Goal: Find specific page/section: Find specific page/section

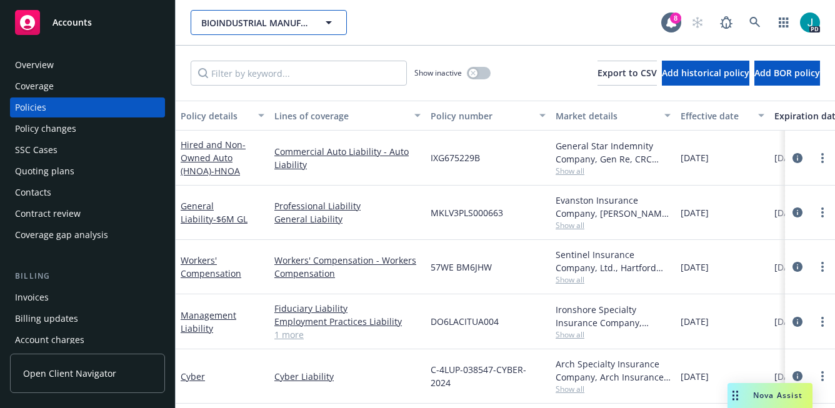
click at [229, 23] on span "BIOINDUSTRIAL MANUFACTURING AND DESIGN ECOSYSTEM" at bounding box center [255, 22] width 108 height 13
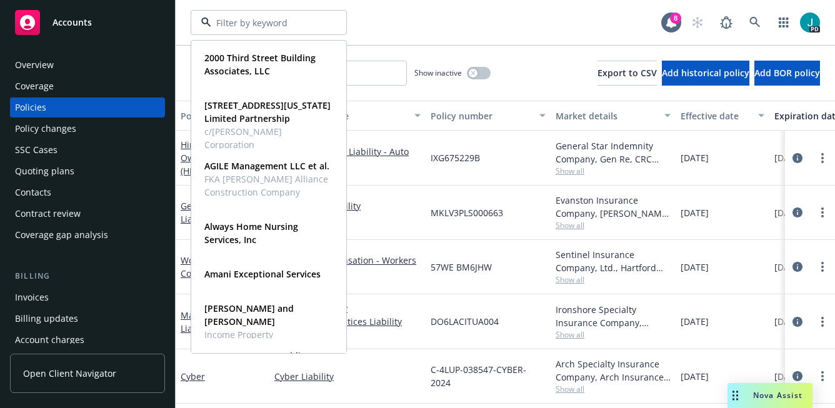
click at [88, 62] on div "Overview" at bounding box center [87, 65] width 145 height 20
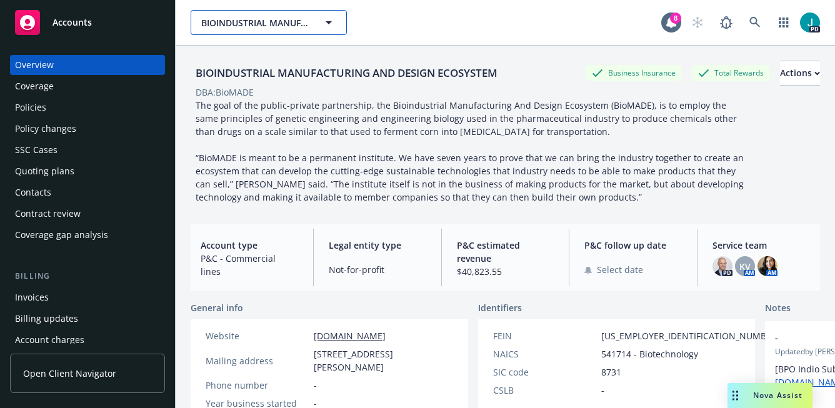
click at [242, 22] on span "BIOINDUSTRIAL MANUFACTURING AND DESIGN ECOSYSTEM" at bounding box center [255, 22] width 108 height 13
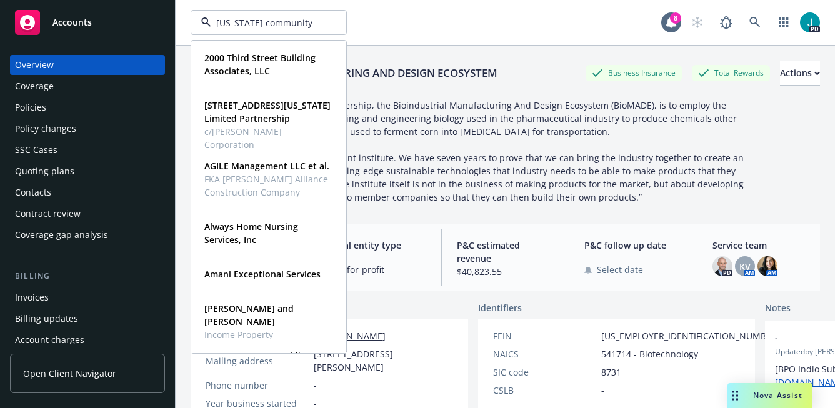
type input "[US_STATE] community"
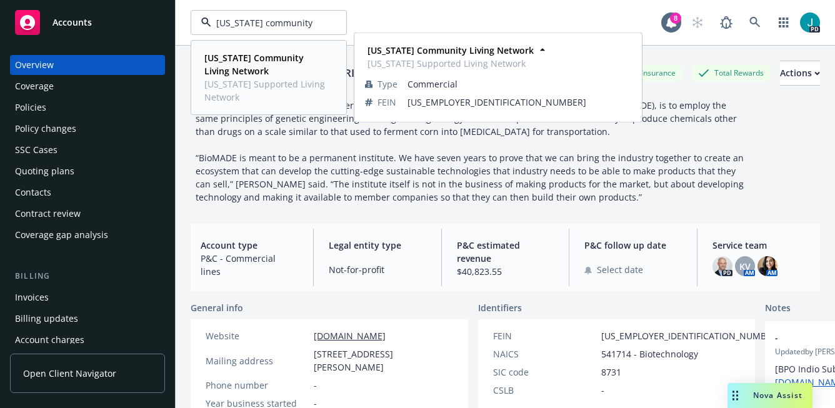
click at [220, 66] on strong "[US_STATE] Community Living Network" at bounding box center [253, 64] width 99 height 25
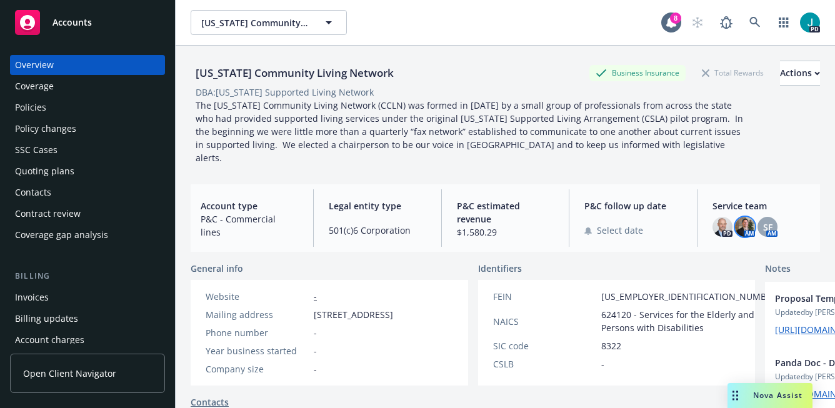
click at [749, 217] on img at bounding box center [745, 227] width 20 height 20
click at [768, 221] on span "SF" at bounding box center [768, 227] width 9 height 13
click at [113, 104] on div "Policies" at bounding box center [87, 108] width 145 height 20
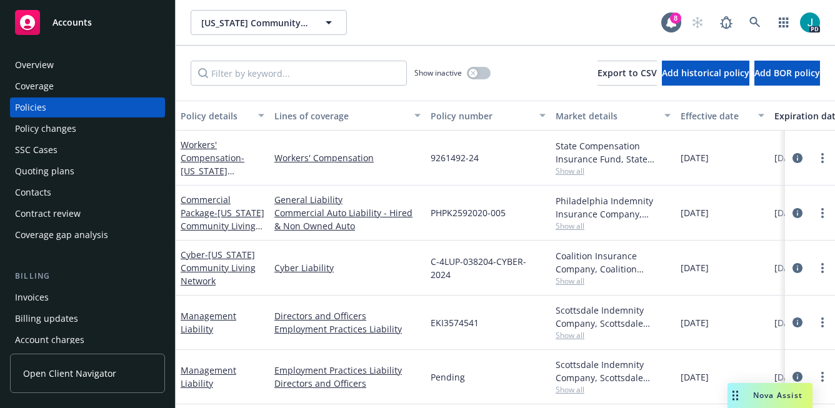
click at [59, 69] on div "Overview" at bounding box center [87, 65] width 145 height 20
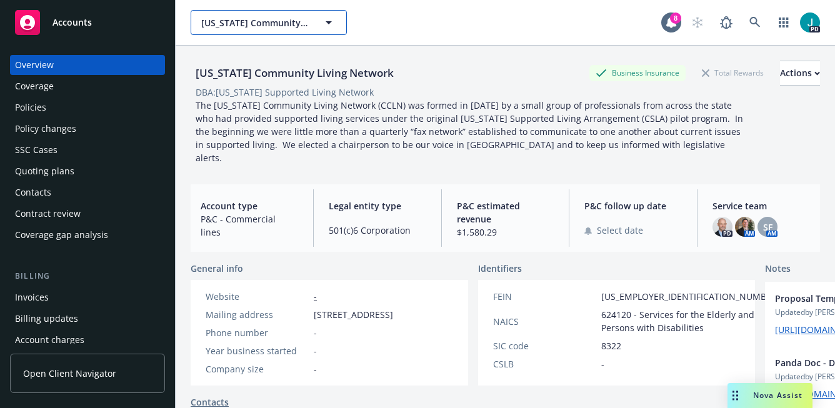
click at [244, 19] on span "[US_STATE] Community Living Network" at bounding box center [255, 22] width 108 height 13
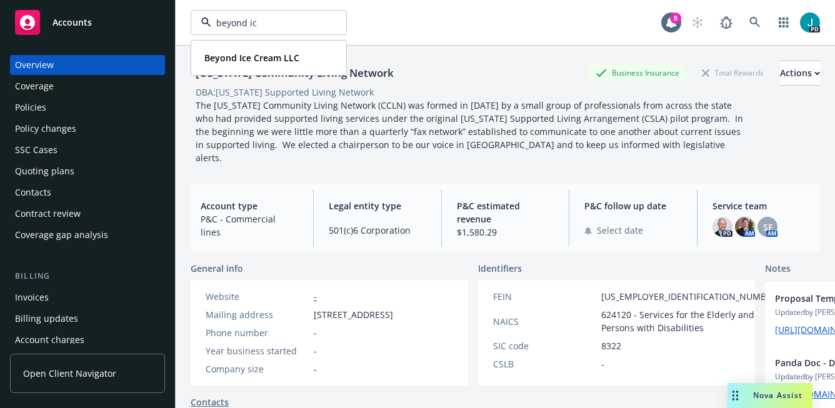
type input "beyond ice"
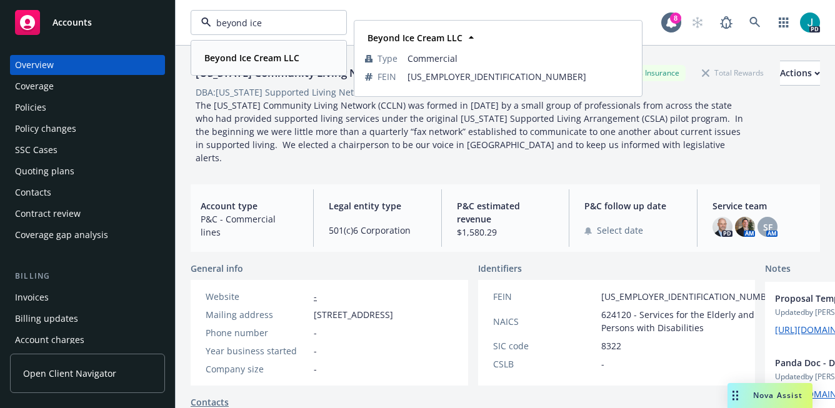
click at [234, 56] on strong "Beyond Ice Cream LLC" at bounding box center [251, 58] width 95 height 12
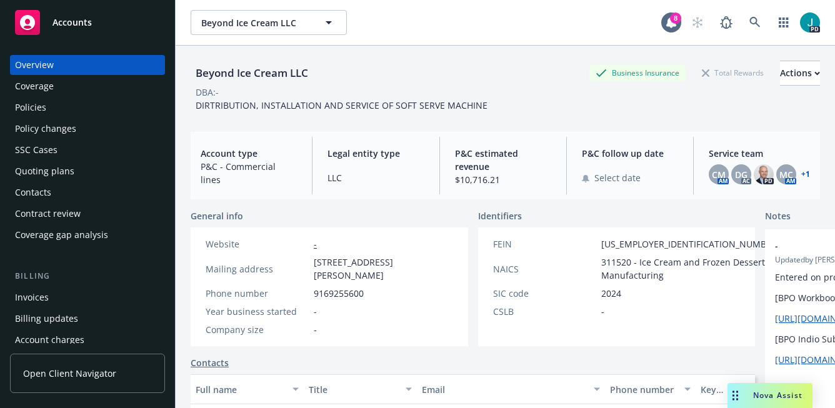
click at [64, 108] on div "Policies" at bounding box center [87, 108] width 145 height 20
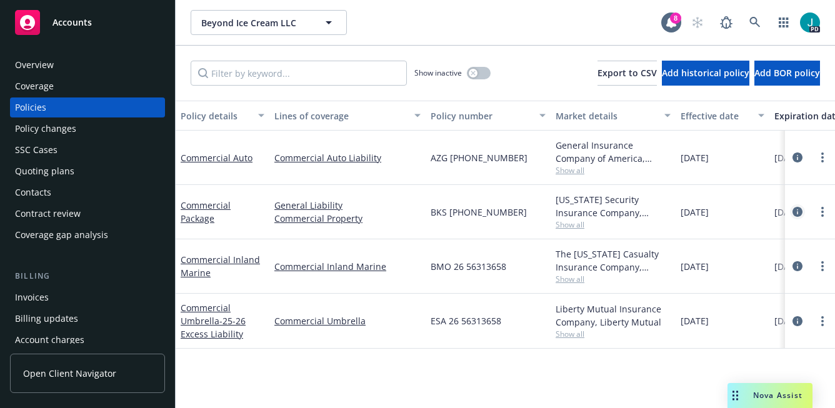
click at [797, 209] on icon "circleInformation" at bounding box center [798, 212] width 10 height 10
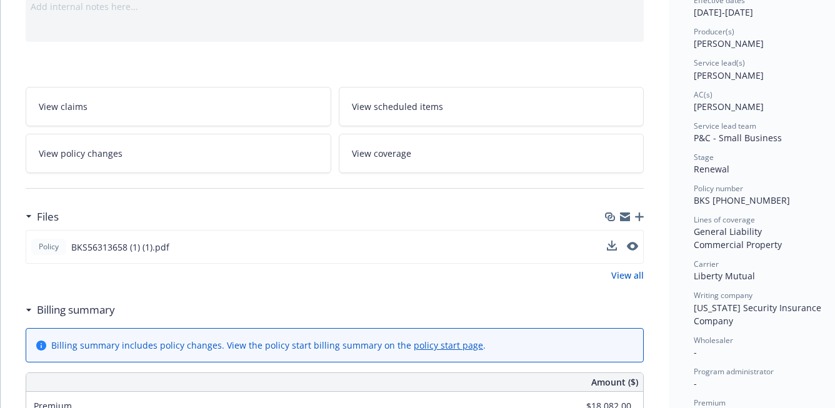
scroll to position [141, 0]
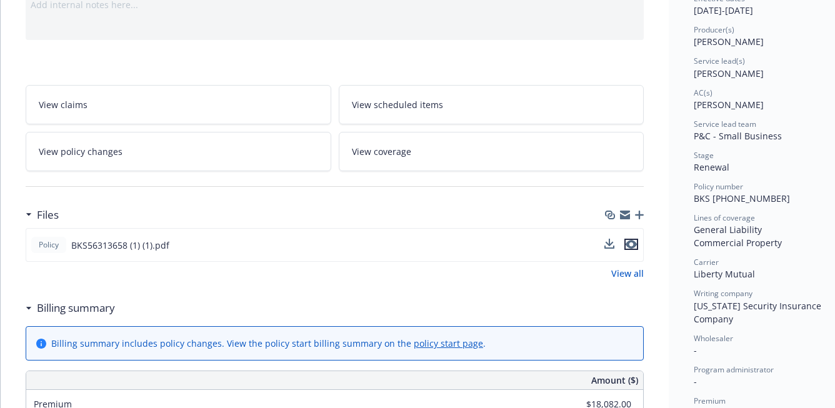
click at [636, 243] on icon "preview file" at bounding box center [631, 244] width 11 height 9
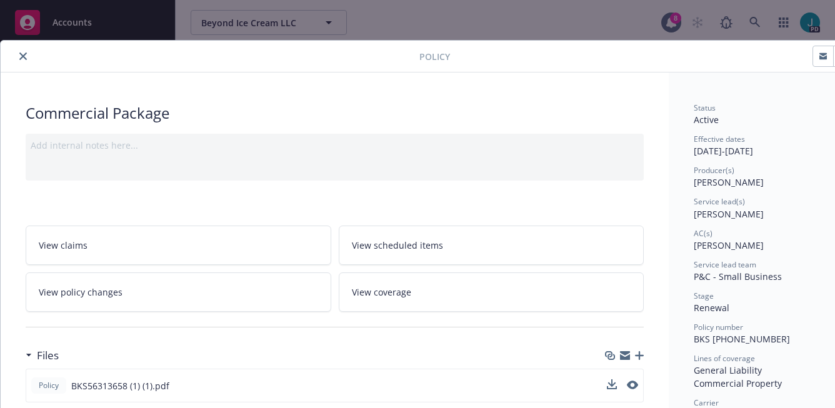
click at [27, 54] on button "close" at bounding box center [23, 56] width 15 height 15
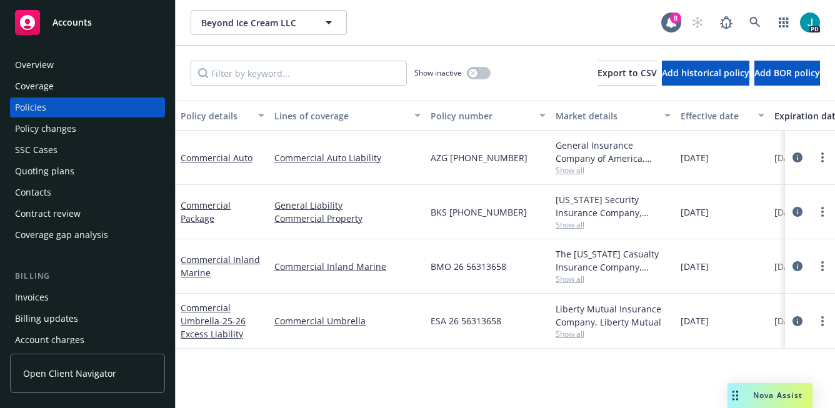
click at [58, 64] on div "Overview" at bounding box center [87, 65] width 145 height 20
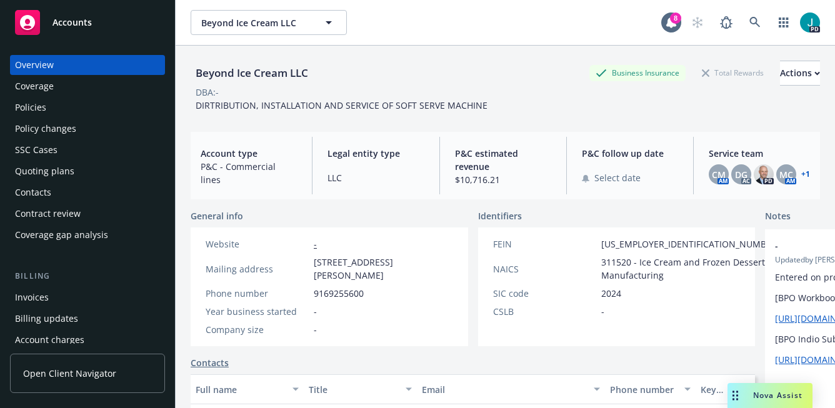
click at [804, 176] on link "+ 1" at bounding box center [806, 175] width 9 height 8
